Goal: Task Accomplishment & Management: Complete application form

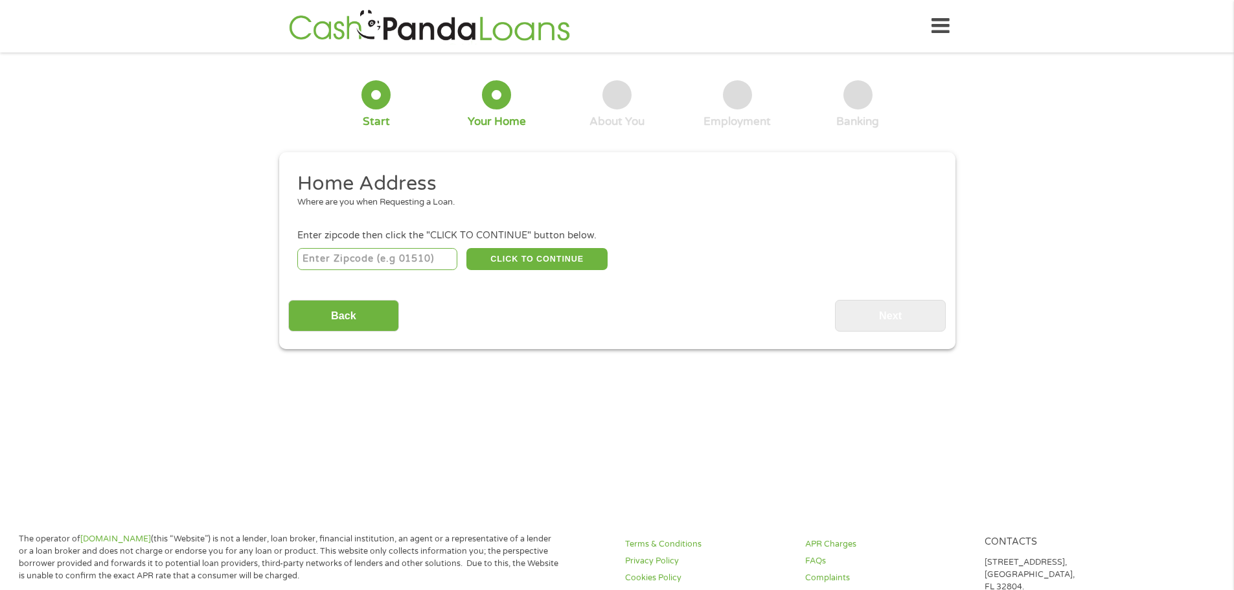
click at [371, 260] on input "number" at bounding box center [377, 259] width 160 height 22
type input "33334"
click at [529, 265] on button "CLICK TO CONTINUE" at bounding box center [536, 259] width 141 height 22
type input "33334"
type input "[GEOGRAPHIC_DATA]"
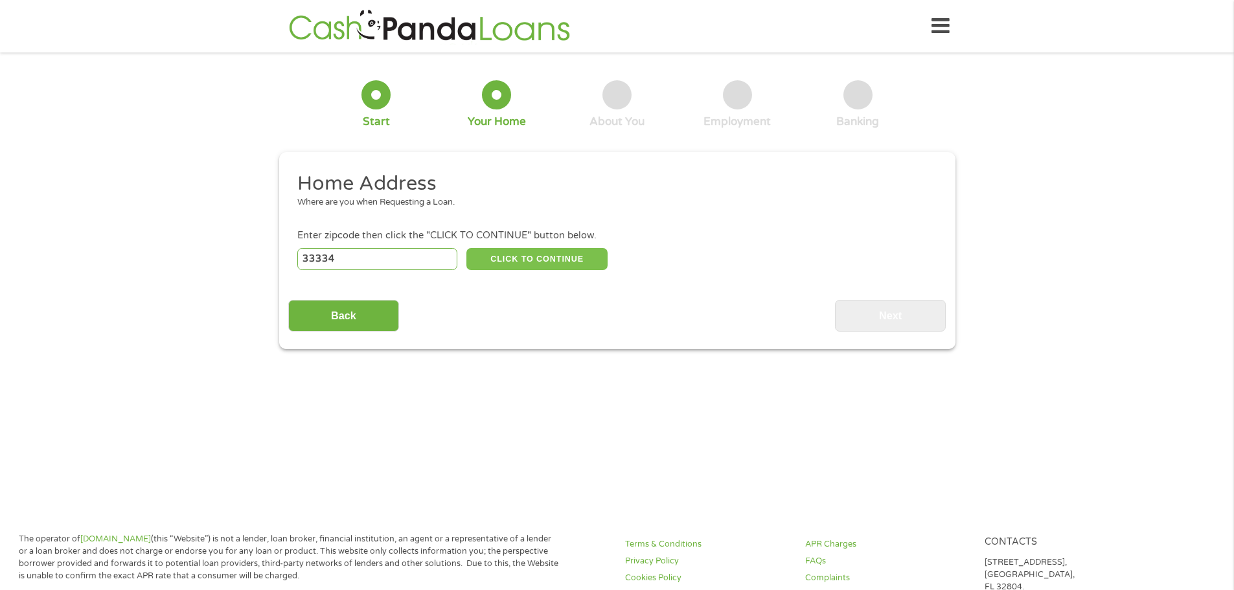
select select "[US_STATE]"
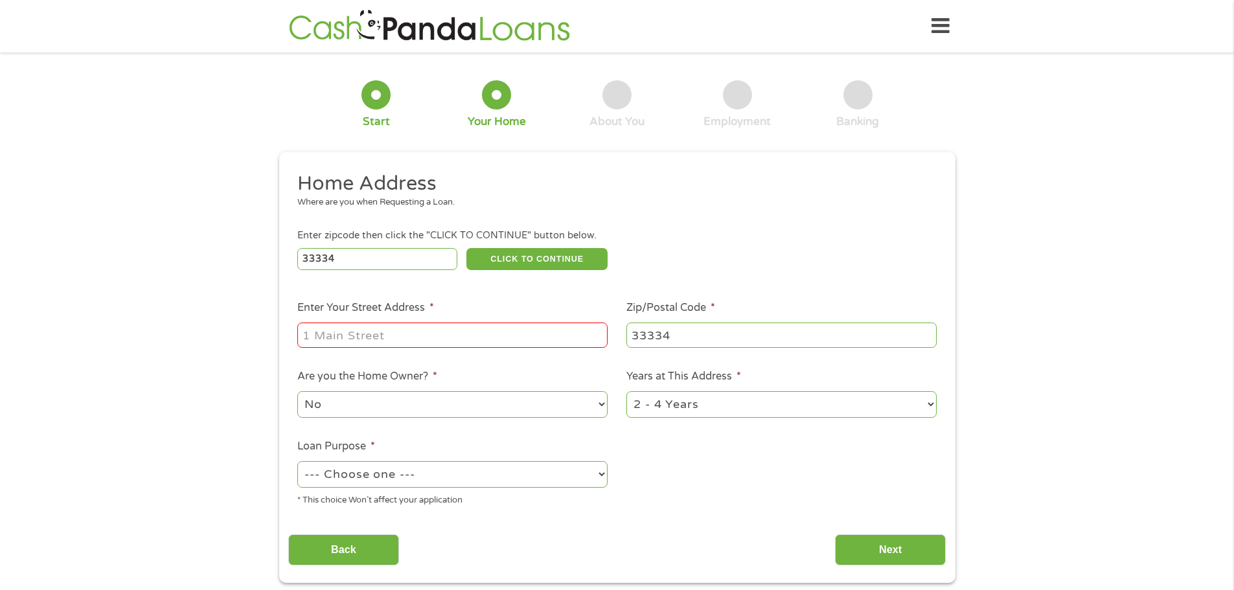
click at [444, 347] on input "Enter Your Street Address *" at bounding box center [452, 335] width 310 height 25
type input "[STREET_ADDRESS]"
click at [529, 249] on button "CLICK TO CONTINUE" at bounding box center [536, 259] width 141 height 22
click at [543, 253] on button "CLICK TO CONTINUE" at bounding box center [536, 259] width 141 height 22
click at [655, 411] on select "1 Year or less 1 - 2 Years 2 - 4 Years Over 4 Years" at bounding box center [781, 404] width 310 height 27
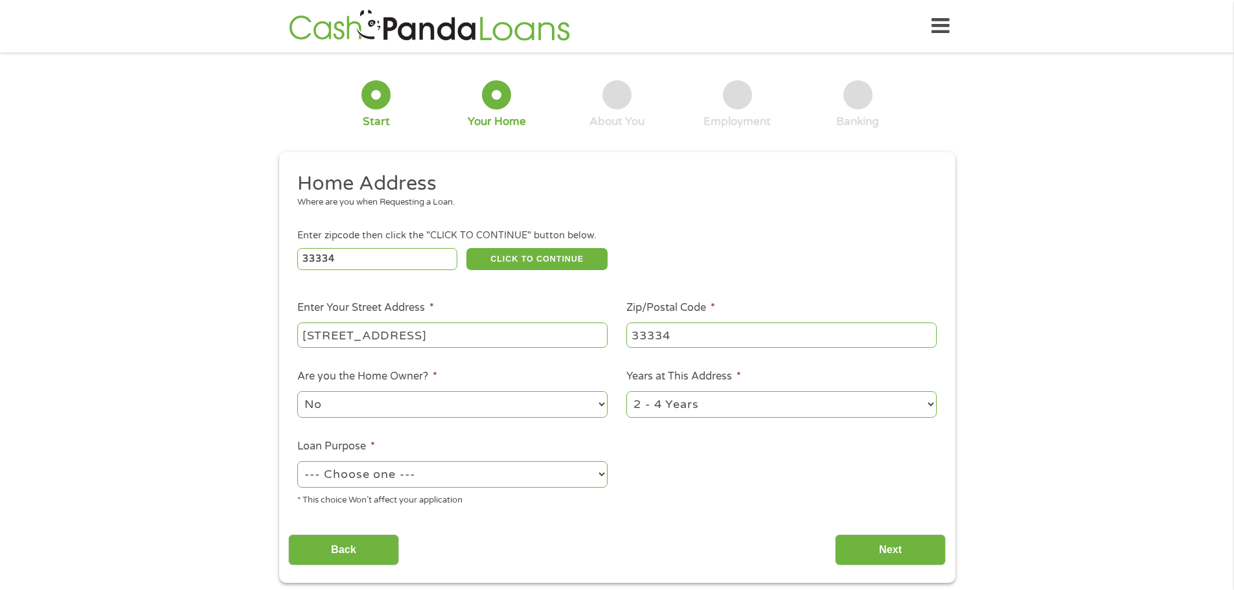
select select "60months"
click at [626, 391] on select "1 Year or less 1 - 2 Years 2 - 4 Years Over 4 Years" at bounding box center [781, 404] width 310 height 27
click at [431, 475] on select "--- Choose one --- Pay Bills Debt Consolidation Home Improvement Major Purchase…" at bounding box center [452, 474] width 310 height 27
select select "shorttermcash"
click at [297, 461] on select "--- Choose one --- Pay Bills Debt Consolidation Home Improvement Major Purchase…" at bounding box center [452, 474] width 310 height 27
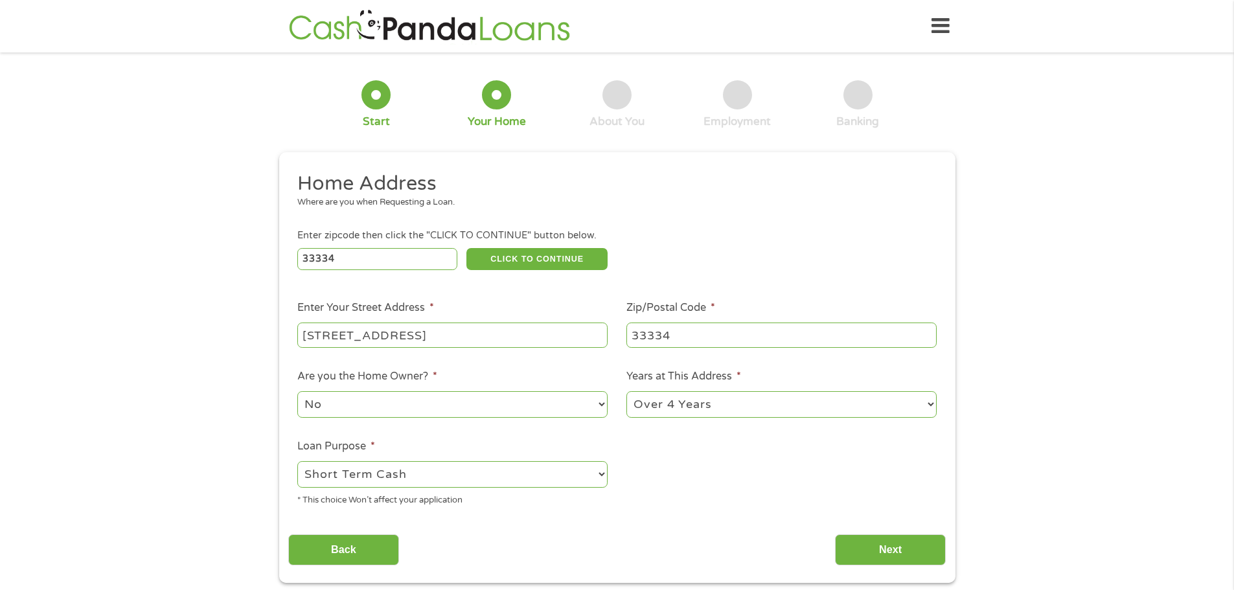
click at [701, 490] on ul "Home Address Where are you when Requesting a Loan. Enter zipcode then click the…" at bounding box center [616, 344] width 657 height 346
click at [907, 542] on input "Next" at bounding box center [890, 550] width 111 height 32
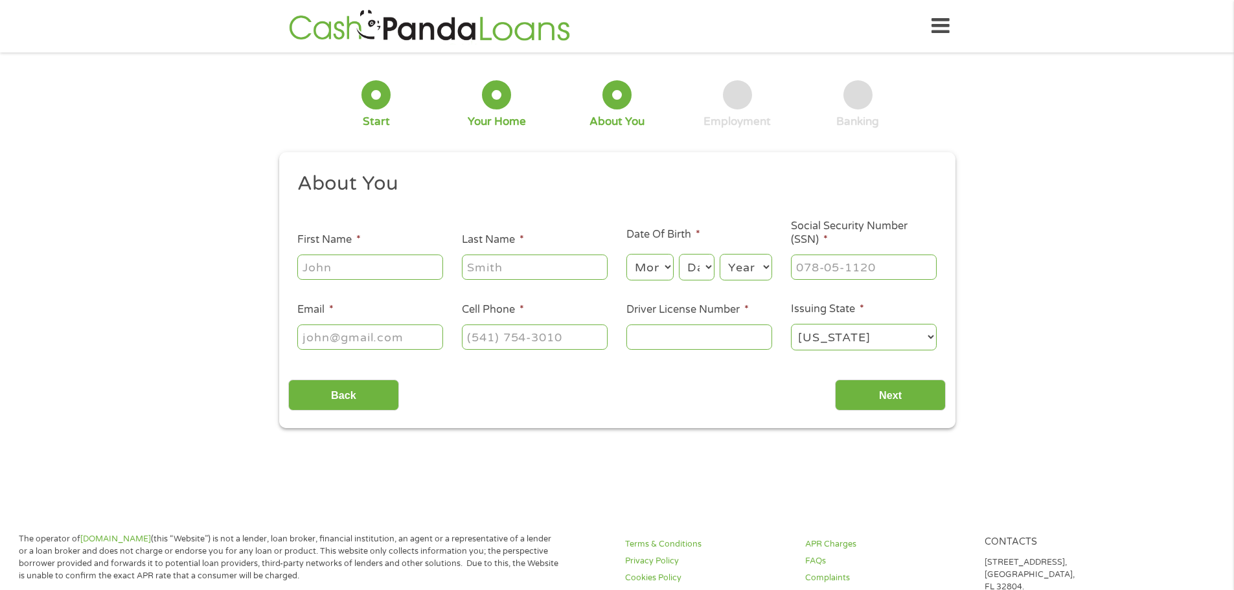
click at [339, 275] on input "First Name *" at bounding box center [370, 267] width 146 height 25
type input "[PERSON_NAME]"
select select "8"
select select "20"
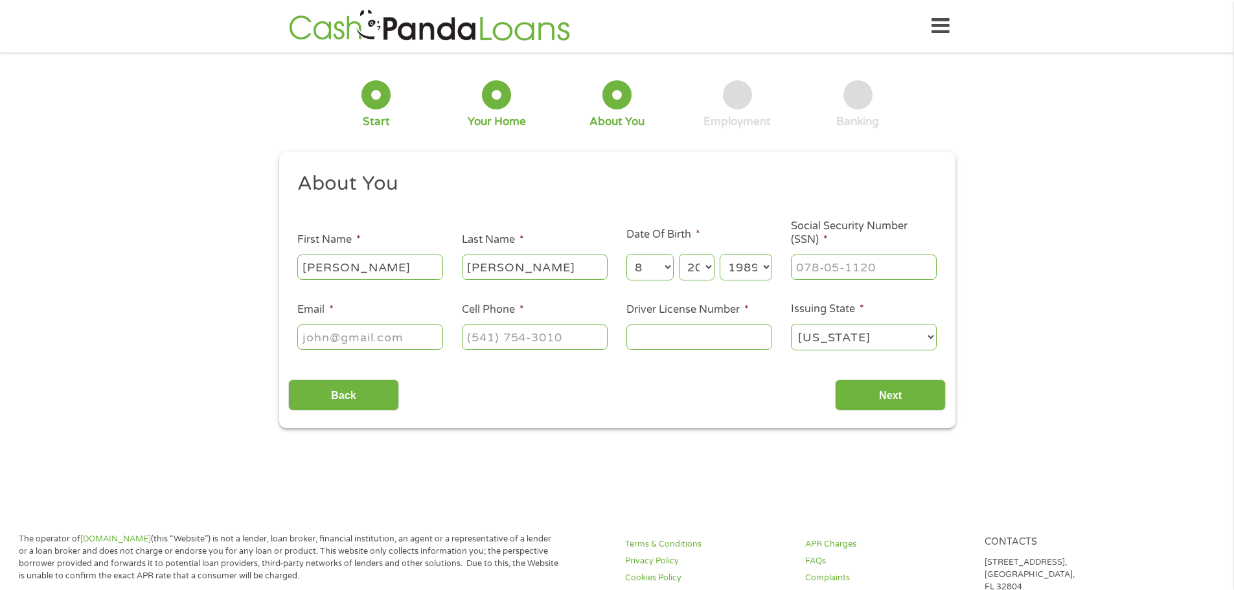
select select "1986"
type input "590-90-9870"
click at [338, 339] on input "Email *" at bounding box center [370, 337] width 146 height 25
type input "[EMAIL_ADDRESS][DOMAIN_NAME]"
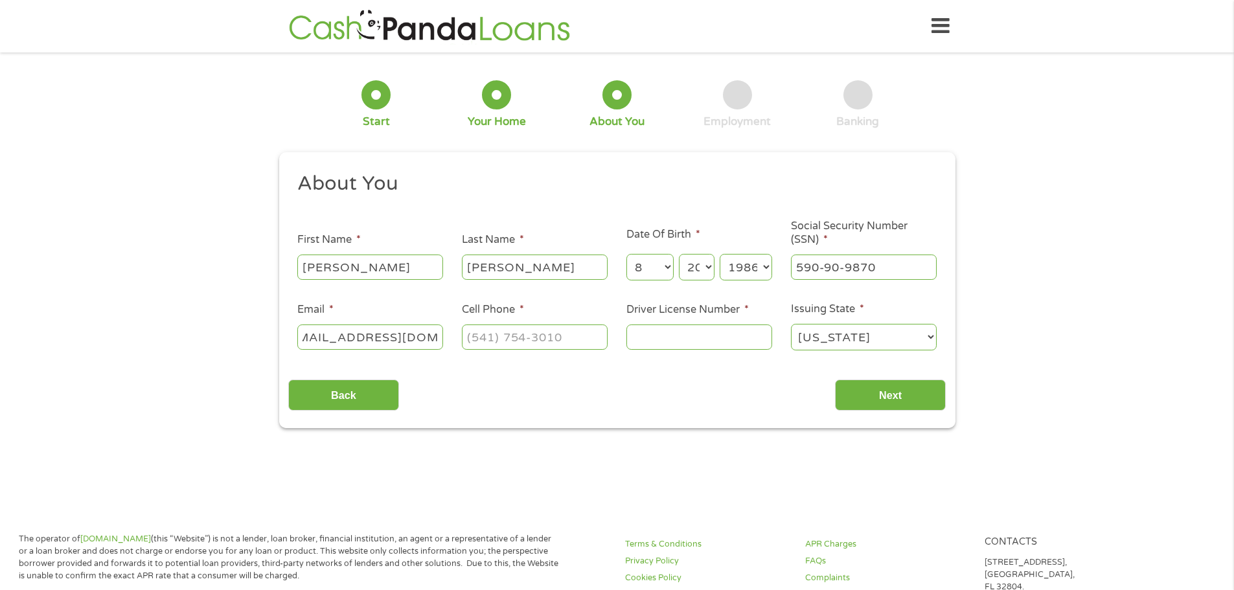
drag, startPoint x: 451, startPoint y: 375, endPoint x: 526, endPoint y: 461, distance: 113.8
click at [459, 382] on div "About You This field is hidden when viewing the form Title * --- Choose one ---…" at bounding box center [616, 291] width 657 height 240
click at [530, 341] on input "(___) ___-____" at bounding box center [535, 337] width 146 height 25
type input "[PHONE_NUMBER]"
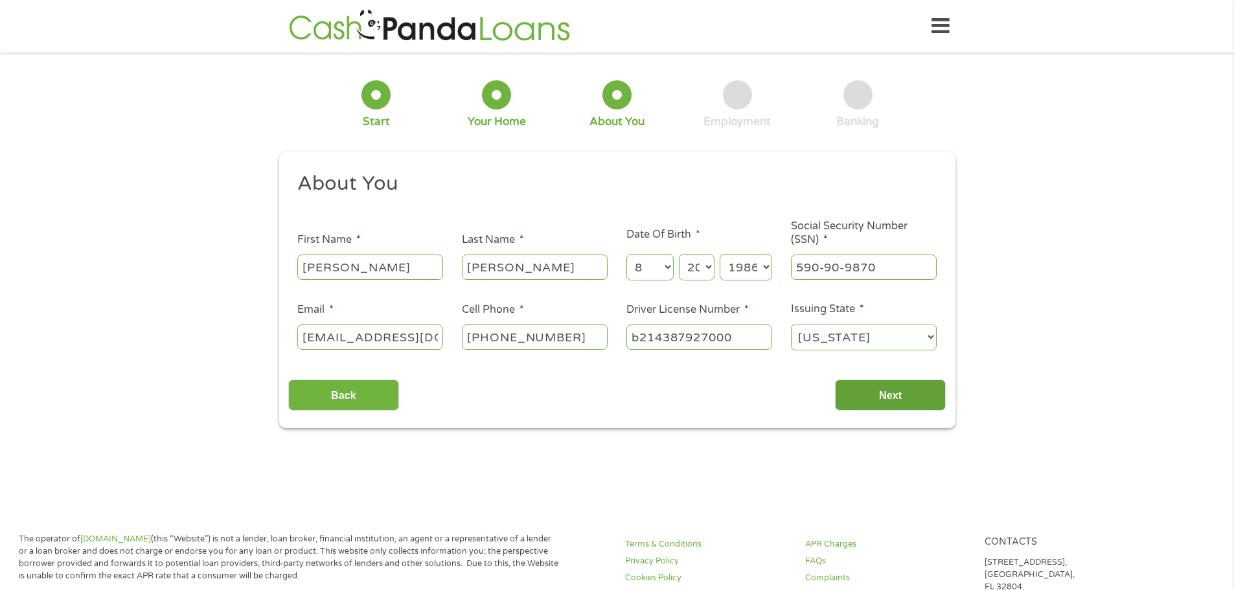
type input "b214387927000"
click at [891, 397] on input "Next" at bounding box center [890, 396] width 111 height 32
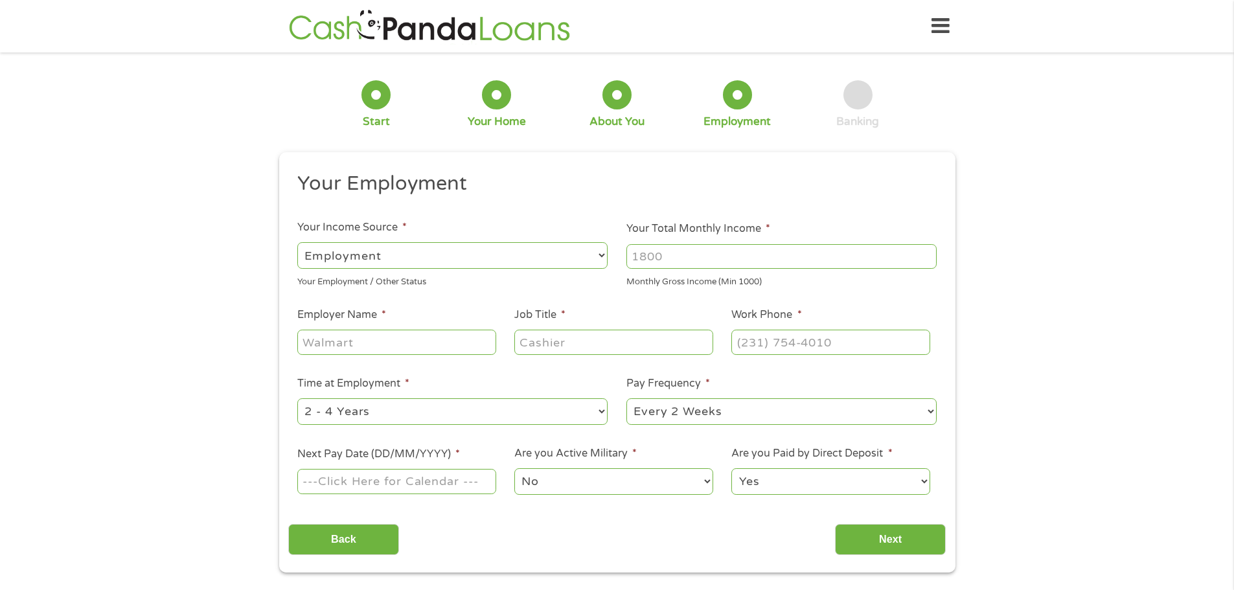
click at [672, 256] on input "Your Total Monthly Income *" at bounding box center [781, 256] width 310 height 25
type input "8800"
click at [365, 352] on input "Employer Name *" at bounding box center [396, 342] width 198 height 25
type input "AssistRx"
click at [406, 488] on input "Next Pay Date (DD/MM/YYYY) *" at bounding box center [396, 481] width 198 height 25
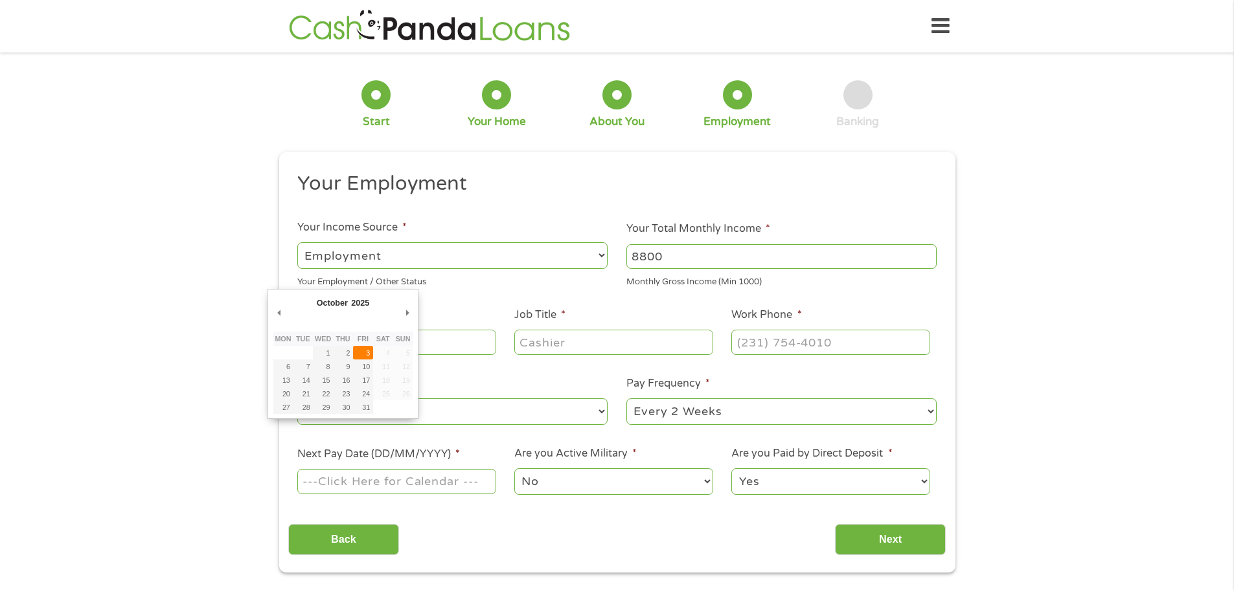
type input "[DATE]"
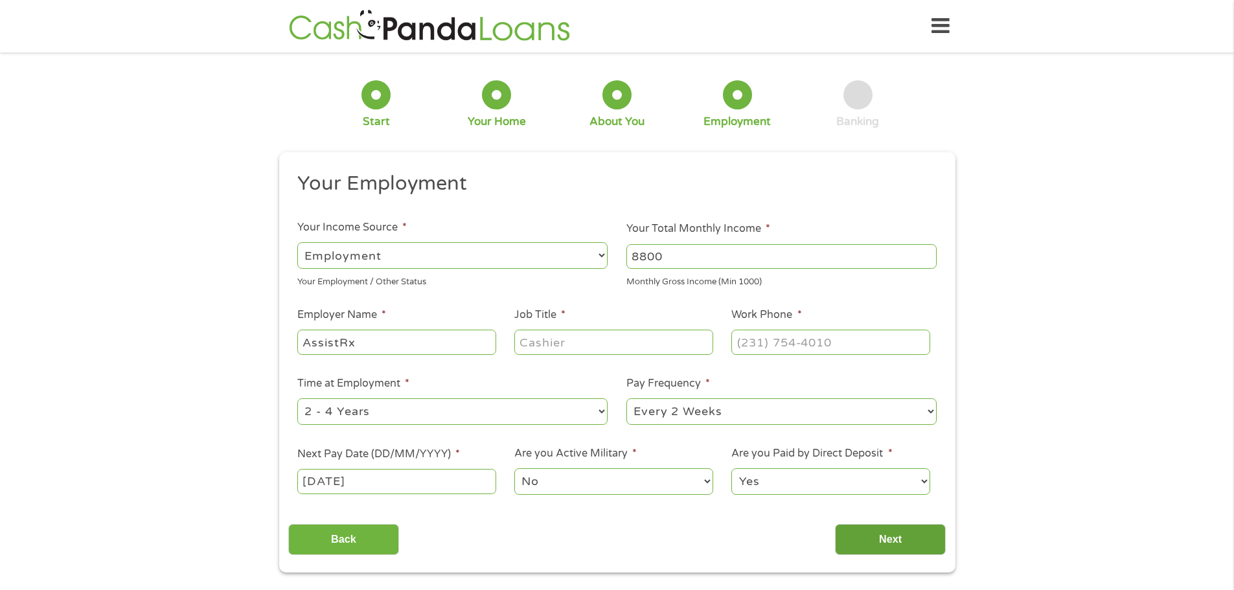
click at [853, 541] on input "Next" at bounding box center [890, 540] width 111 height 32
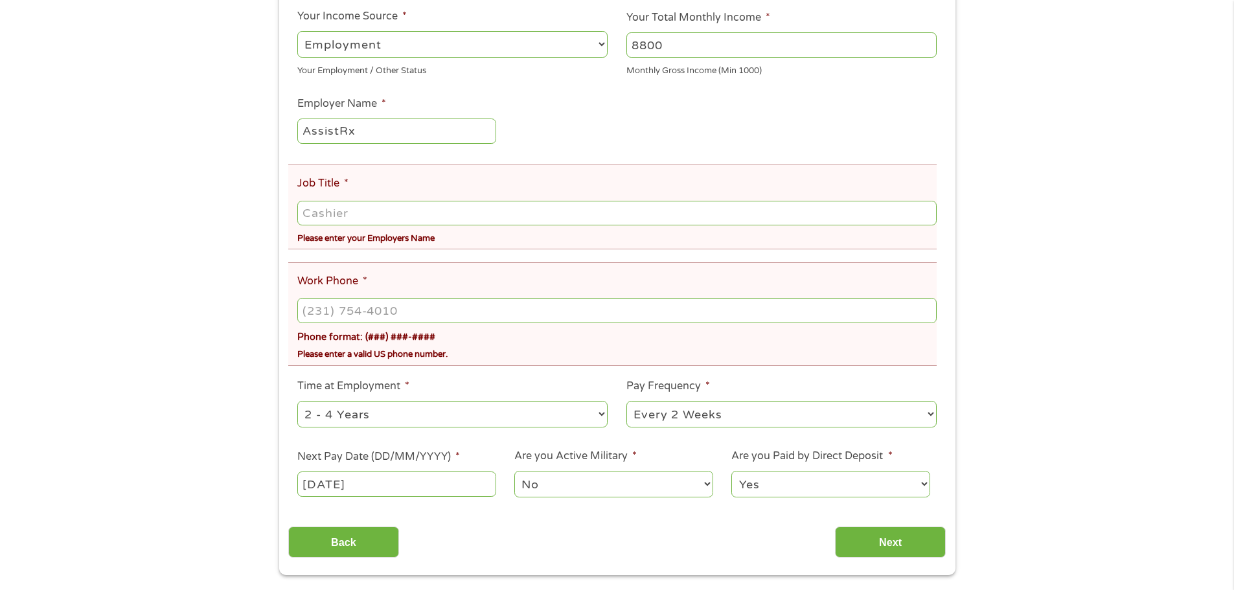
scroll to position [259, 0]
click at [365, 216] on input "Job Title *" at bounding box center [616, 213] width 639 height 25
type input "Project Manager"
click at [317, 307] on input "(___) ___-____" at bounding box center [616, 311] width 639 height 25
type input "[PHONE_NUMBER]"
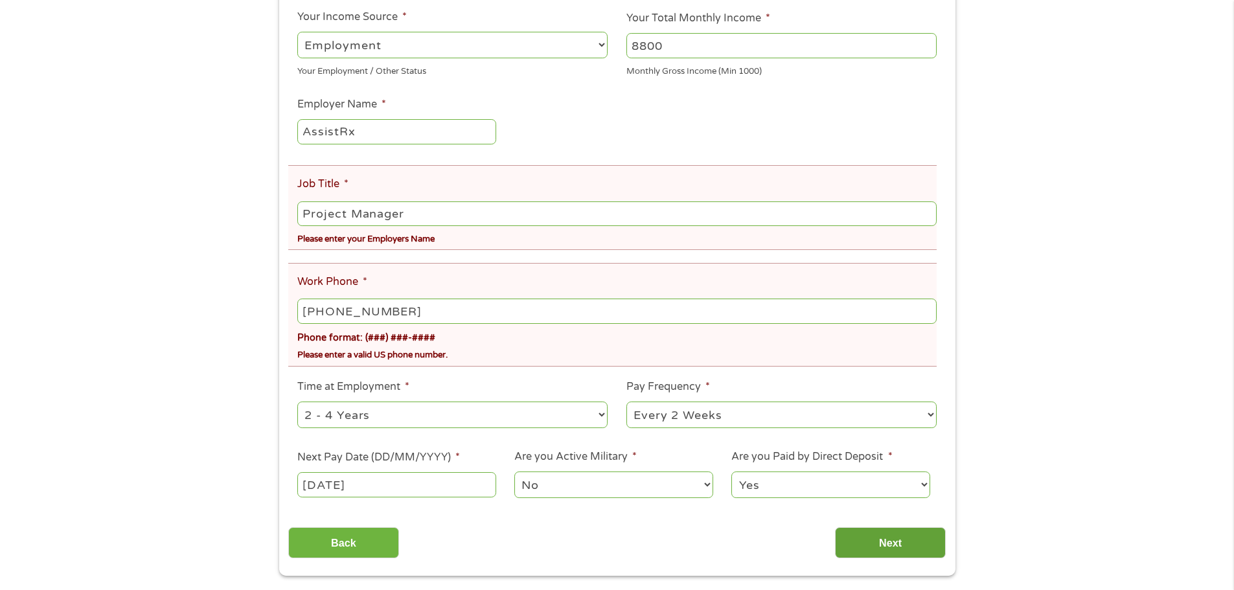
click at [906, 547] on input "Next" at bounding box center [890, 543] width 111 height 32
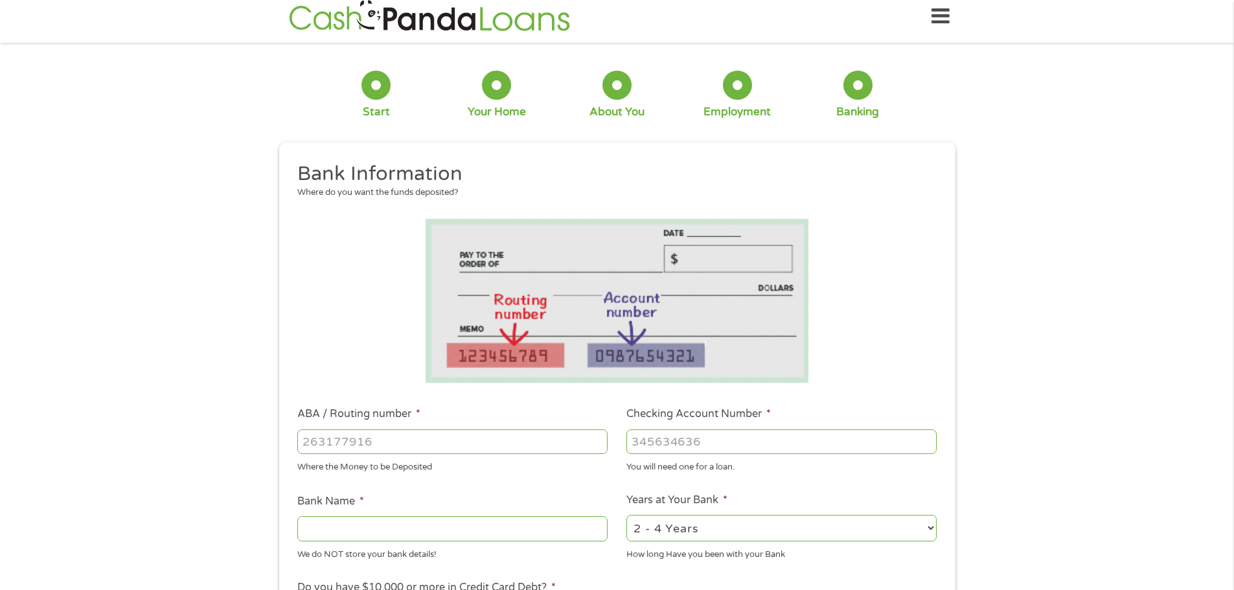
scroll to position [0, 0]
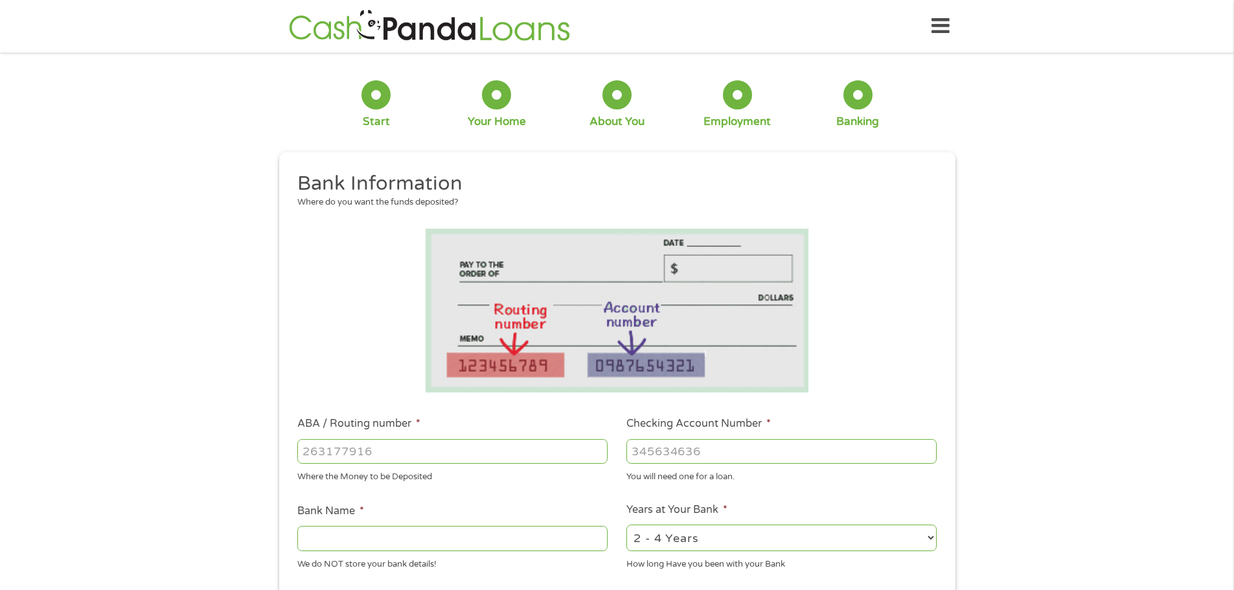
click at [372, 446] on input "ABA / Routing number *" at bounding box center [452, 451] width 310 height 25
click at [365, 451] on input "031" at bounding box center [452, 451] width 310 height 25
type input "031176110"
type input "CAPITAL ONE NA"
type input "031176110"
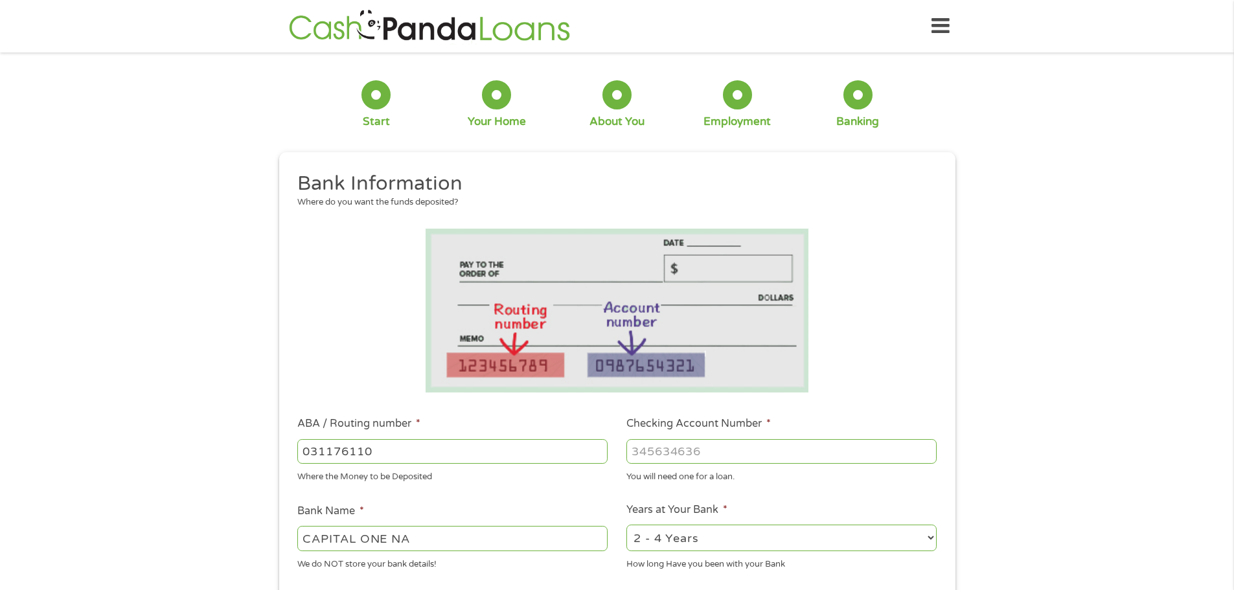
click at [650, 449] on input "Checking Account Number *" at bounding box center [781, 451] width 310 height 25
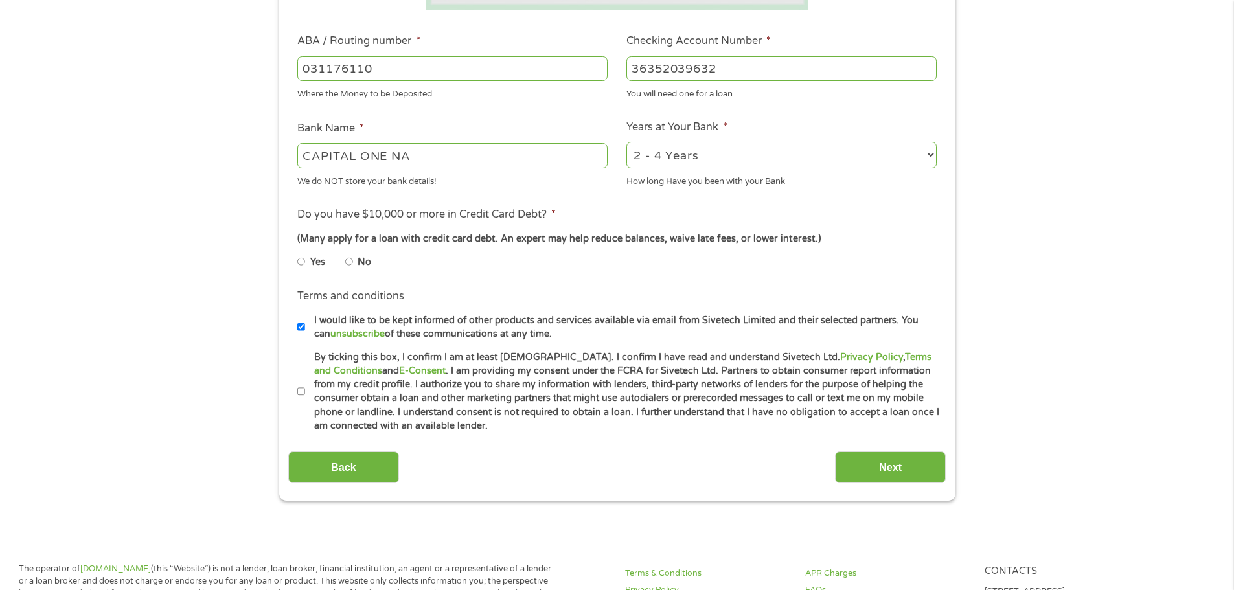
scroll to position [389, 0]
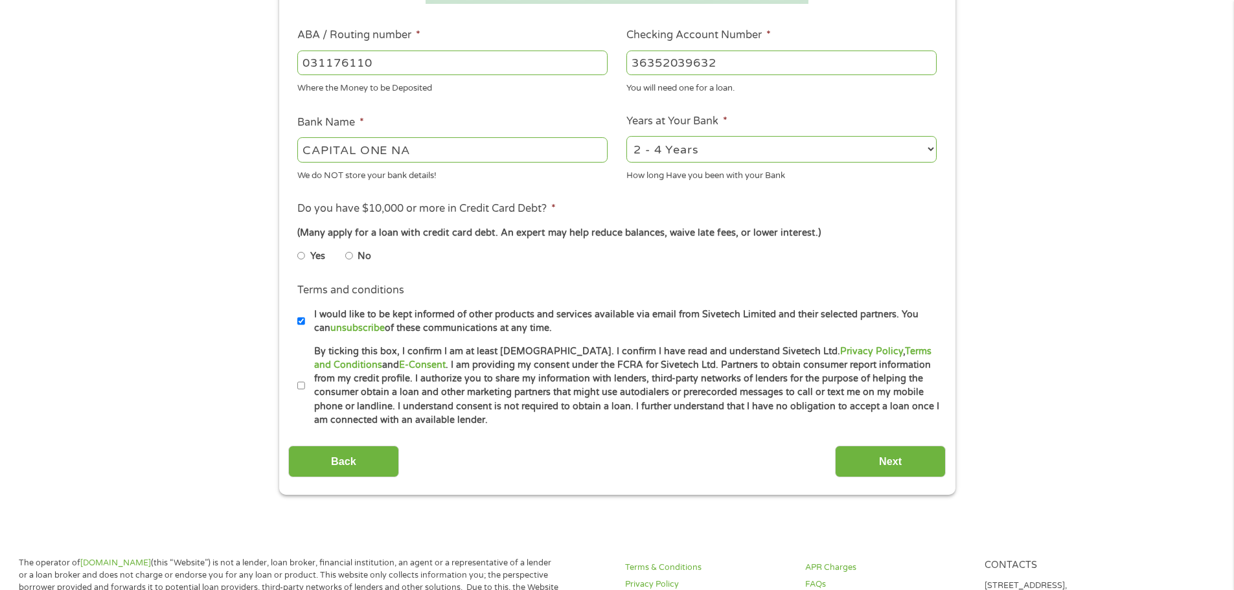
type input "36352039632"
click at [698, 147] on select "2 - 4 Years 6 - 12 Months 1 - 2 Years Over 4 Years" at bounding box center [781, 149] width 310 height 27
select select "24months"
click at [626, 136] on select "2 - 4 Years 6 - 12 Months 1 - 2 Years Over 4 Years" at bounding box center [781, 149] width 310 height 27
click at [352, 257] on input "No" at bounding box center [349, 255] width 8 height 21
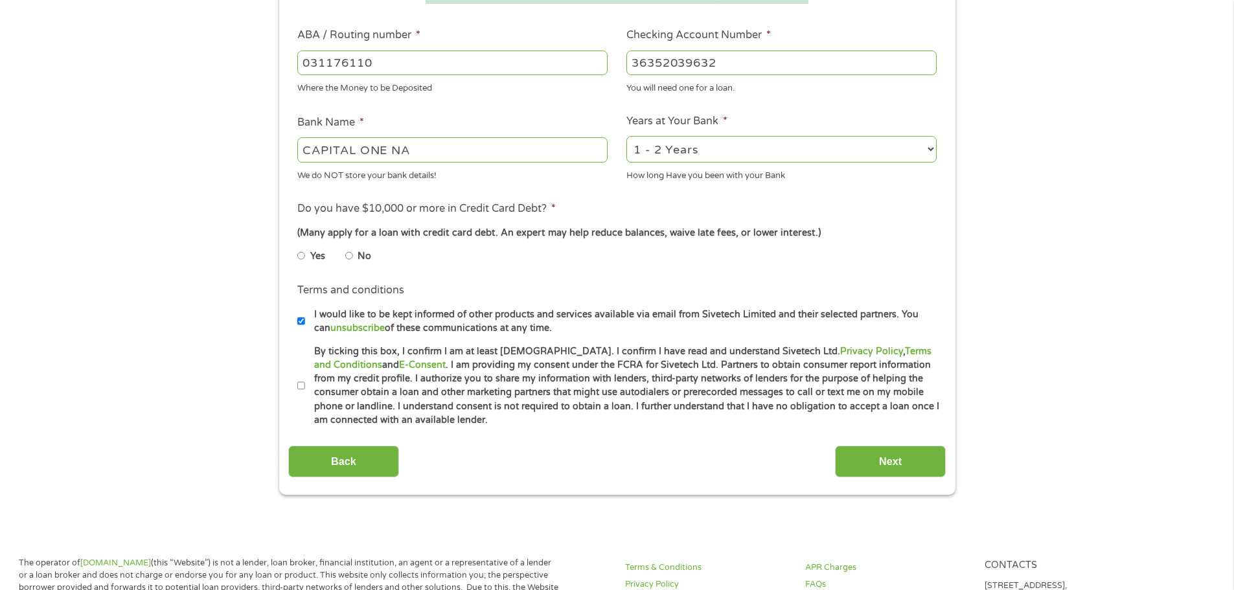
radio input "true"
click at [299, 373] on li "By ticking this box, I confirm I am at least [DEMOGRAPHIC_DATA]. I confirm I ha…" at bounding box center [621, 386] width 648 height 83
click at [298, 383] on input "By ticking this box, I confirm I am at least [DEMOGRAPHIC_DATA]. I confirm I ha…" at bounding box center [301, 386] width 8 height 21
checkbox input "true"
drag, startPoint x: 903, startPoint y: 473, endPoint x: 894, endPoint y: 473, distance: 9.1
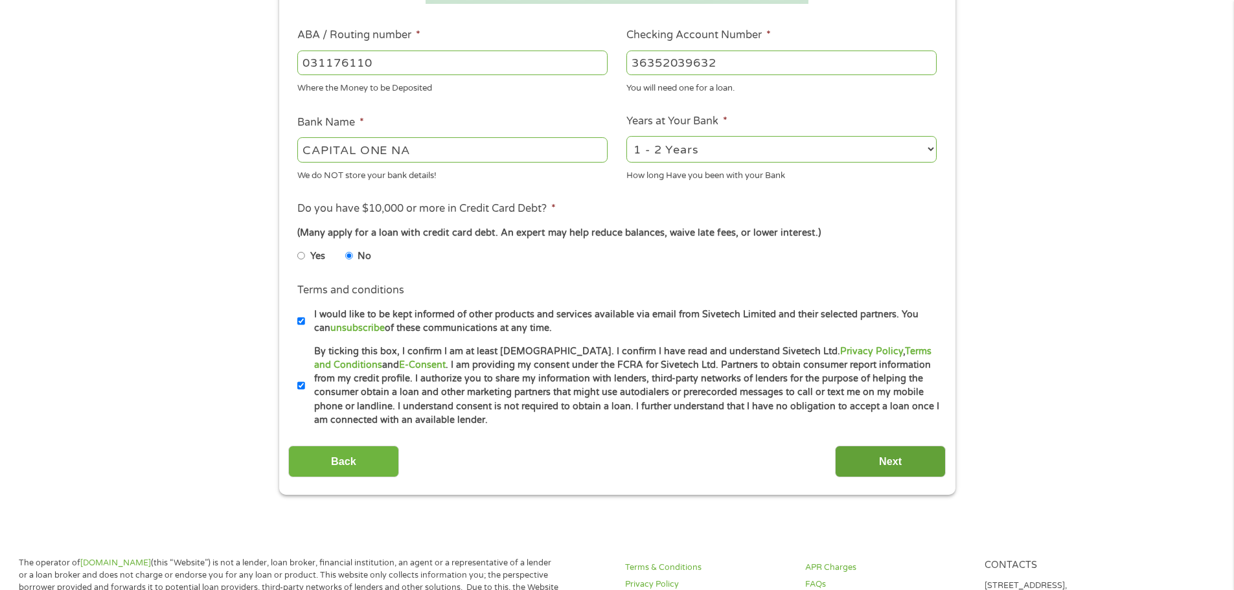
click at [901, 473] on input "Next" at bounding box center [890, 462] width 111 height 32
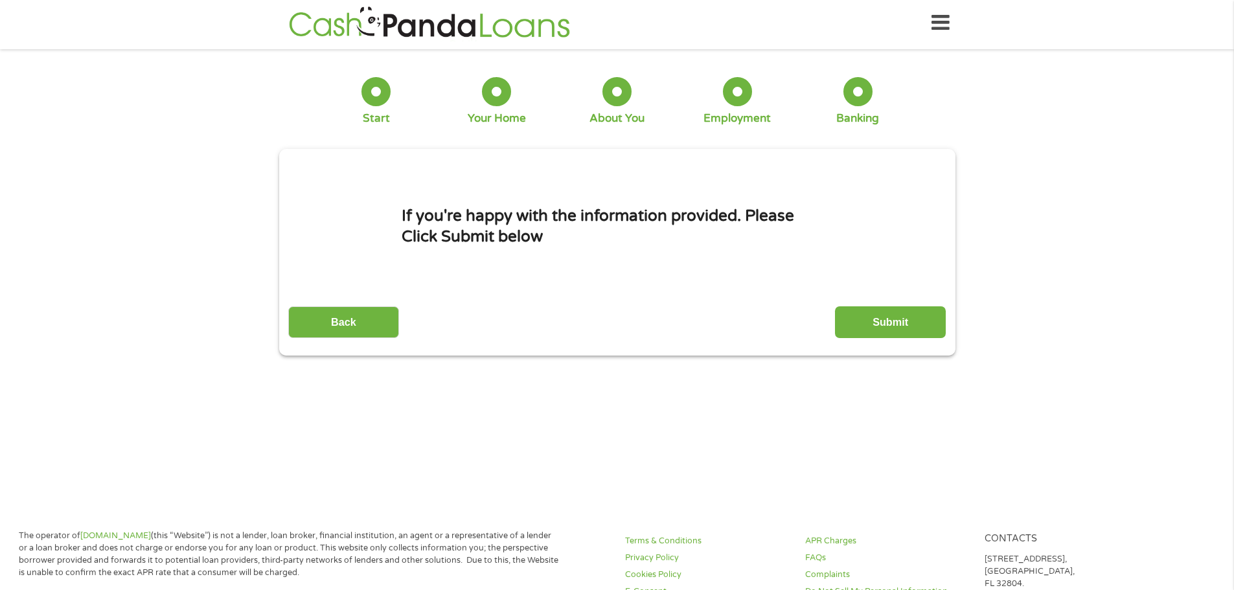
scroll to position [0, 0]
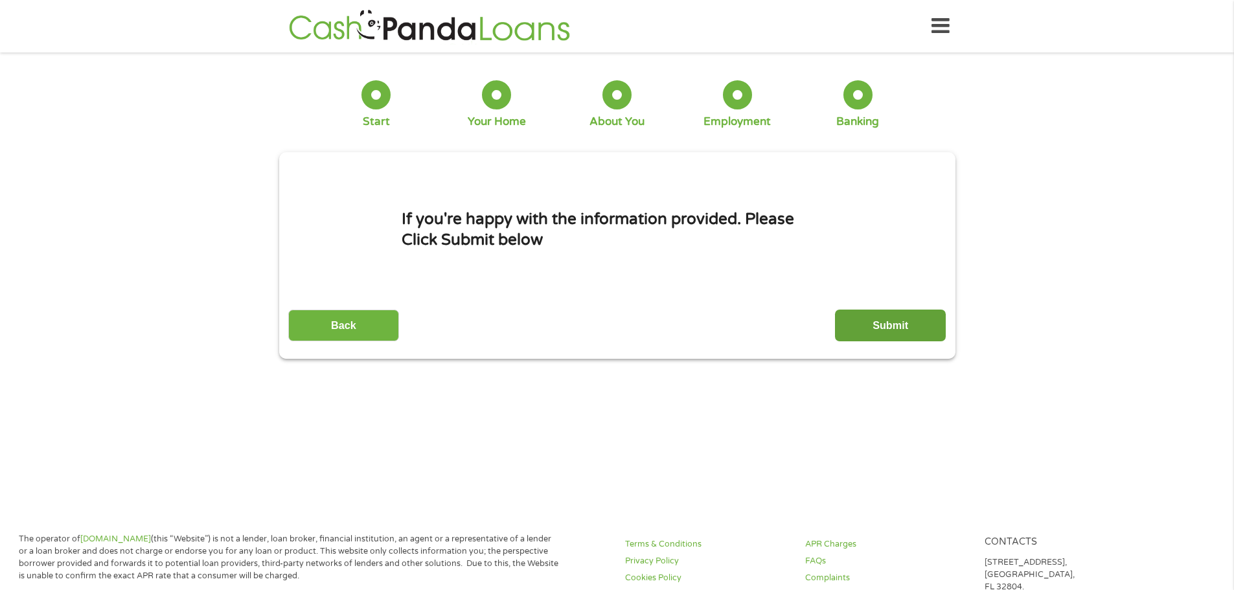
click at [909, 319] on input "Submit" at bounding box center [890, 326] width 111 height 32
